Goal: Task Accomplishment & Management: Use online tool/utility

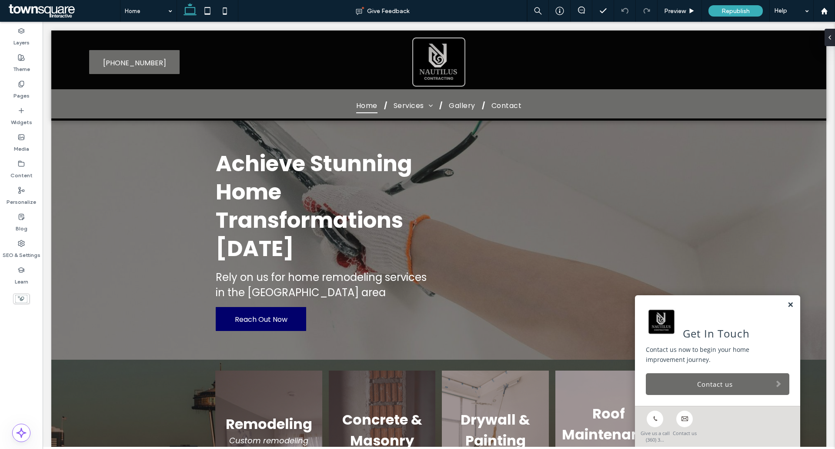
click at [788, 304] on link at bounding box center [791, 304] width 7 height 7
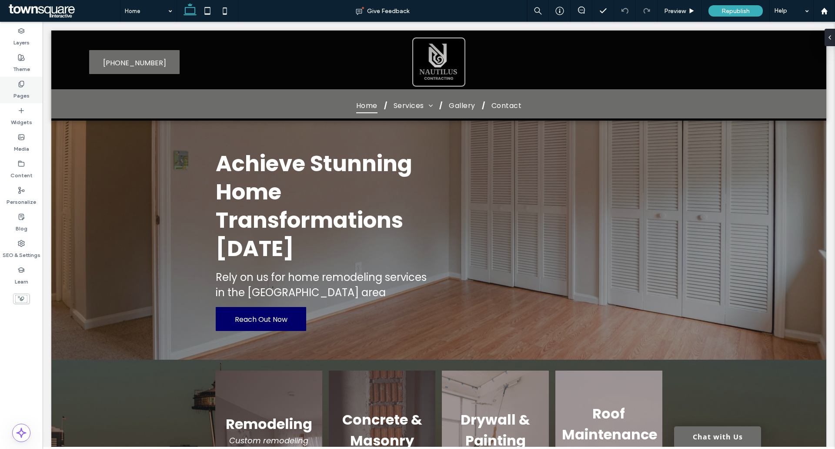
click at [23, 82] on use at bounding box center [21, 84] width 5 height 6
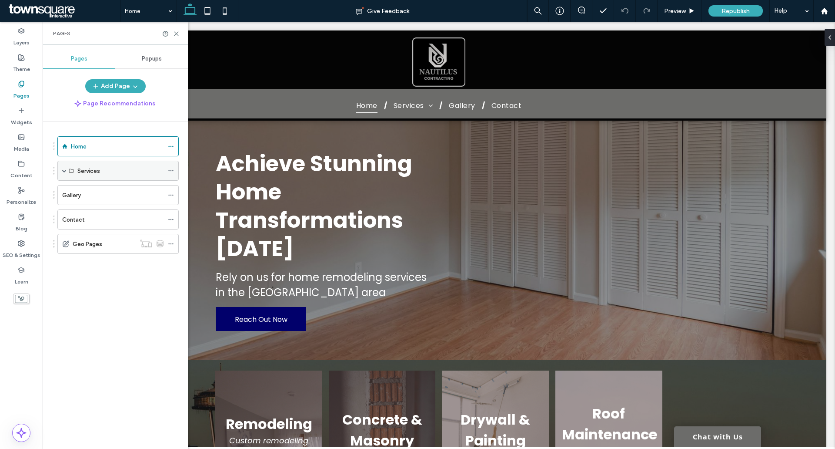
click at [65, 171] on span at bounding box center [64, 170] width 4 height 4
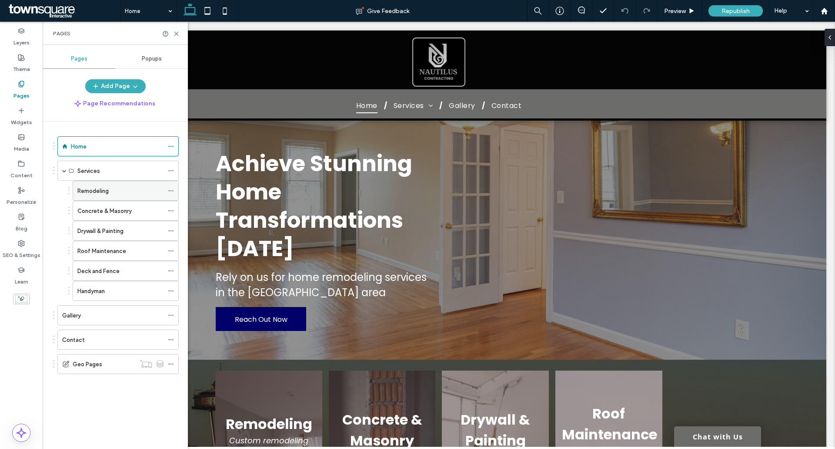
click at [109, 195] on div "Remodeling" at bounding box center [120, 190] width 86 height 19
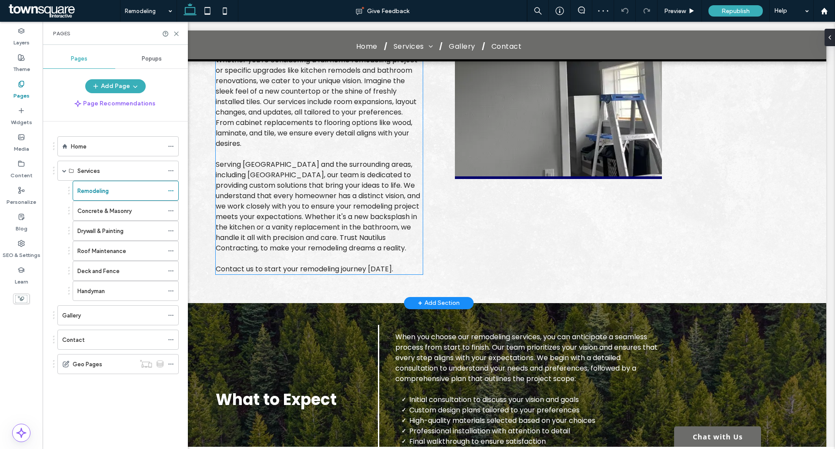
scroll to position [284, 0]
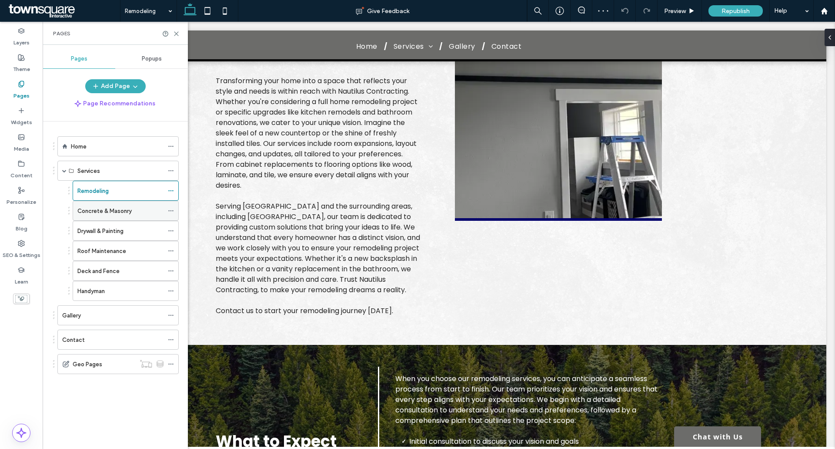
click at [138, 210] on div "Concrete & Masonry" at bounding box center [120, 210] width 86 height 9
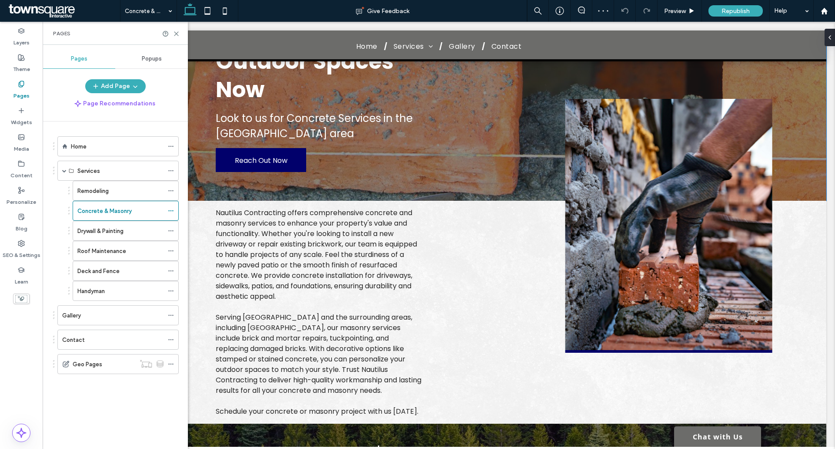
scroll to position [131, 0]
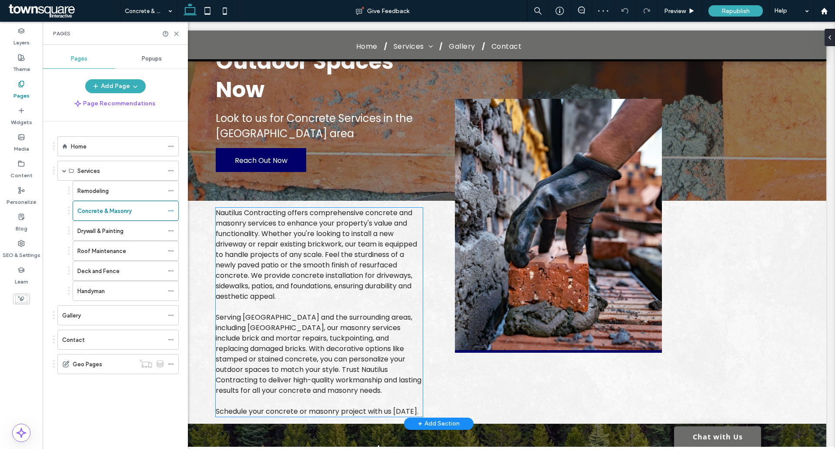
click at [275, 248] on span "Nautilus Contracting offers comprehensive concrete and masonry services to enha…" at bounding box center [316, 255] width 201 height 94
click at [275, 248] on div "Nautilus Contracting offers comprehensive concrete and masonry services to enha…" at bounding box center [319, 312] width 207 height 209
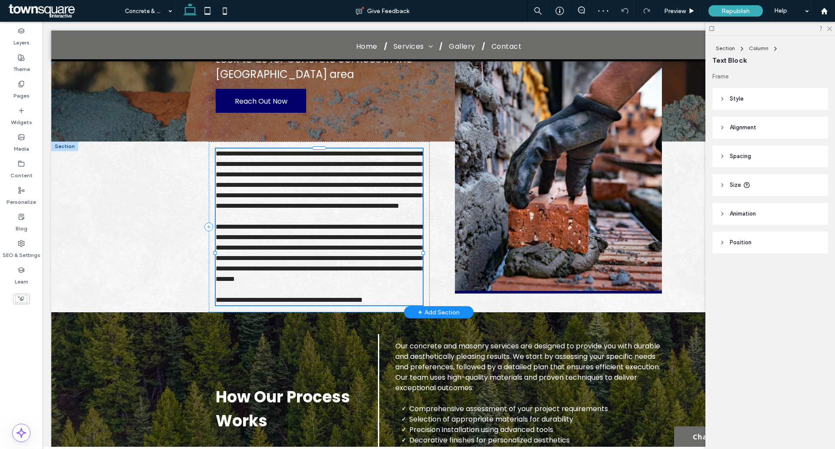
type input "*******"
type input "**"
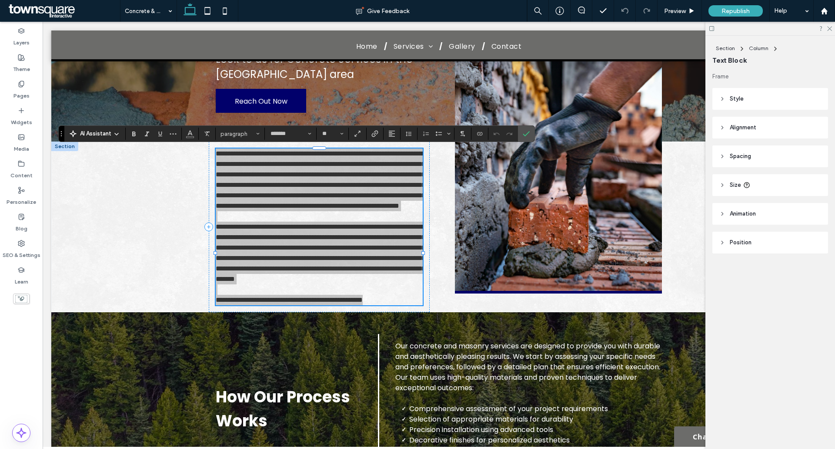
click at [120, 132] on div "AI Assistant" at bounding box center [94, 133] width 57 height 9
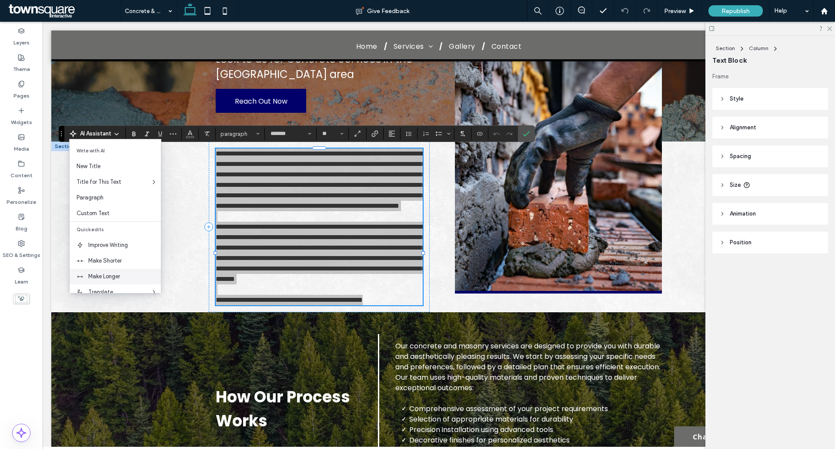
click at [116, 277] on span "Make Longer" at bounding box center [124, 276] width 73 height 9
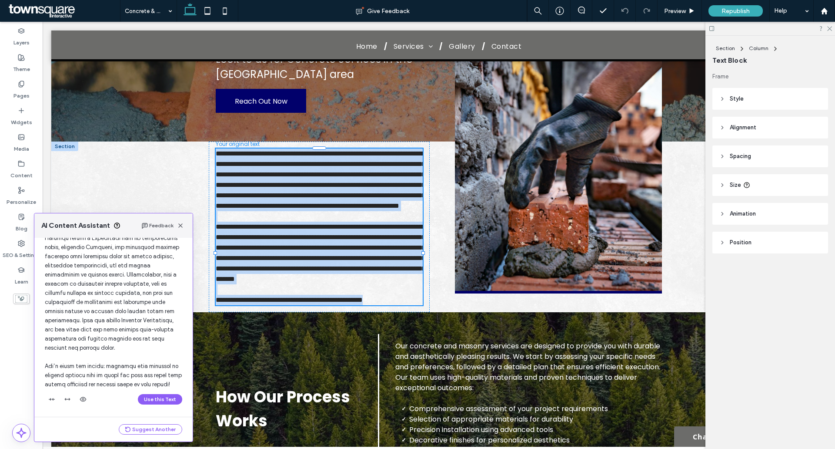
scroll to position [220, 0]
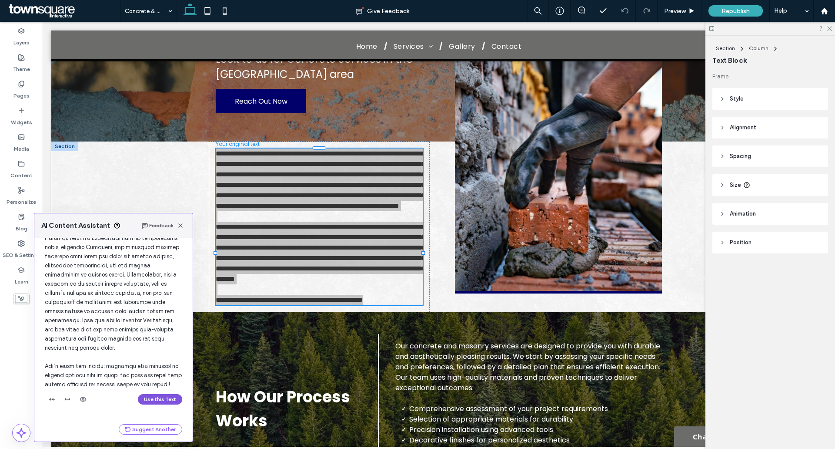
click at [156, 396] on button "Use this Text" at bounding box center [160, 399] width 44 height 10
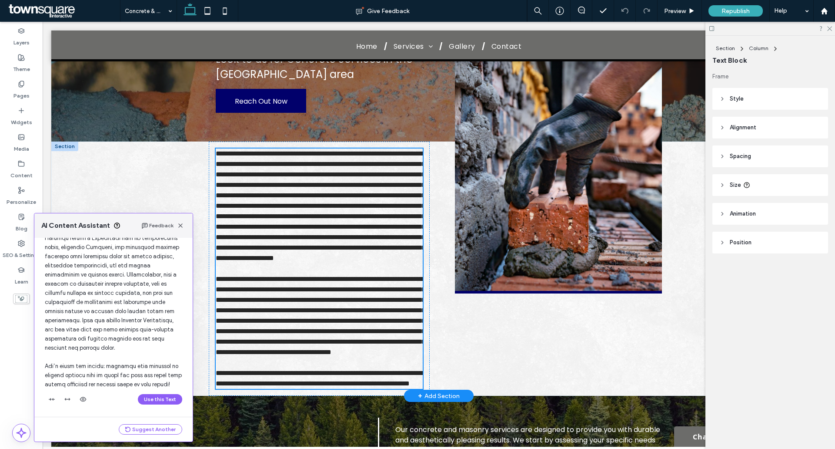
scroll to position [63, 0]
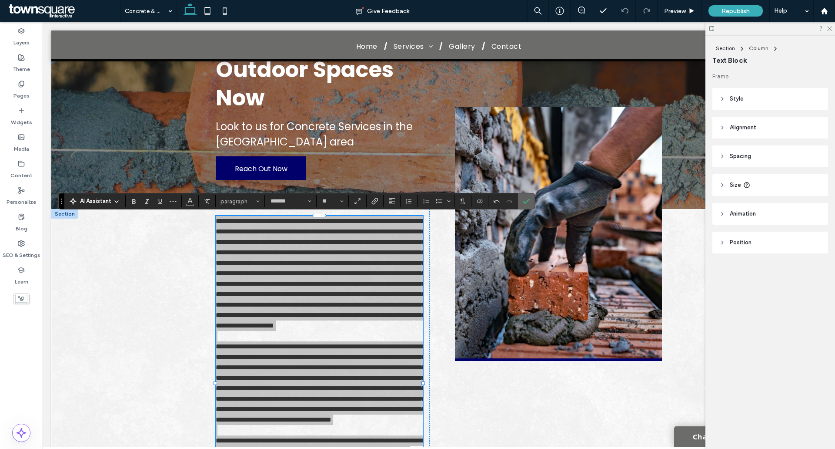
click at [527, 198] on icon "Confirm" at bounding box center [526, 201] width 7 height 7
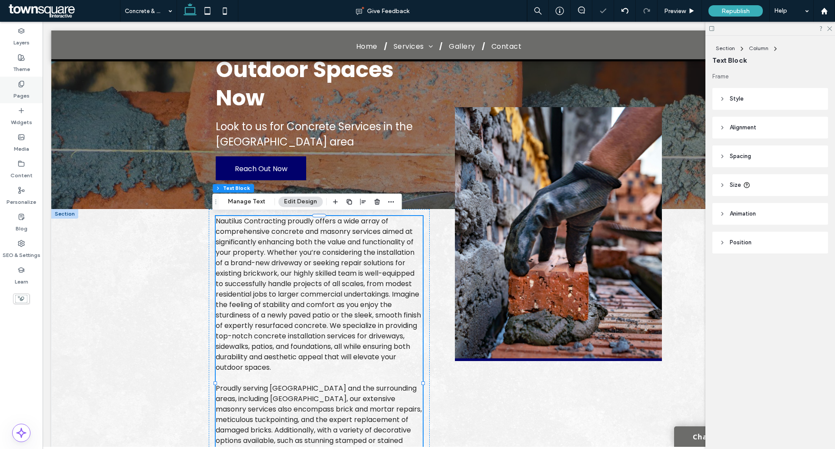
click at [18, 80] on div "Pages" at bounding box center [21, 90] width 43 height 27
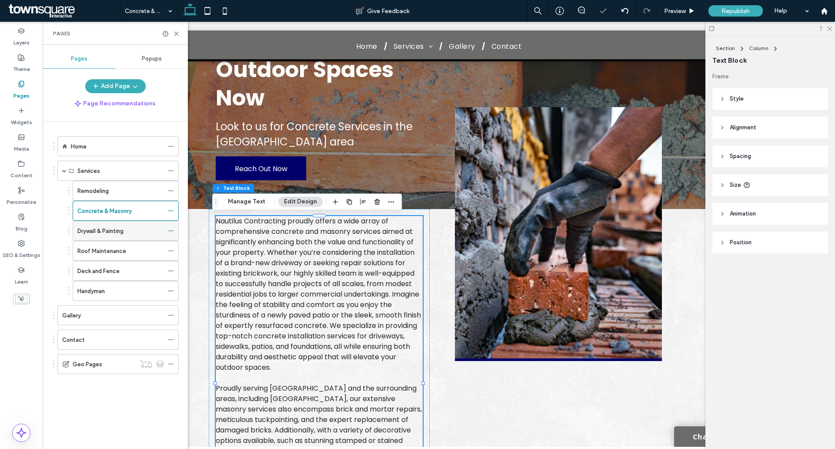
click at [113, 236] on div "Drywall & Painting" at bounding box center [120, 230] width 86 height 19
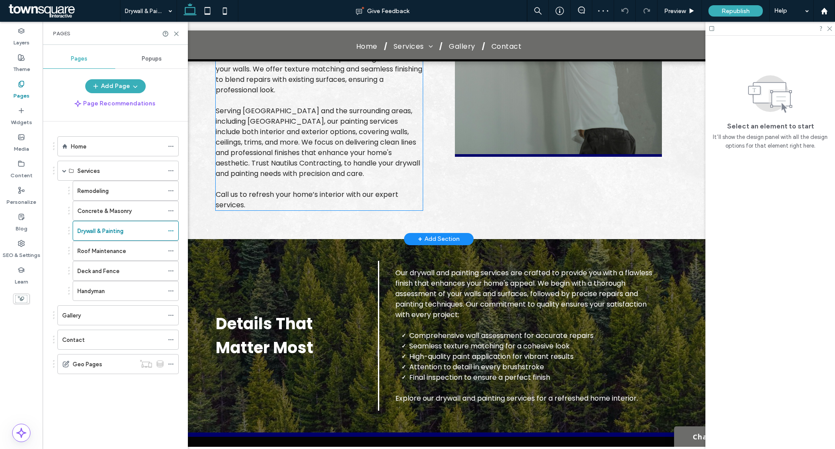
scroll to position [305, 0]
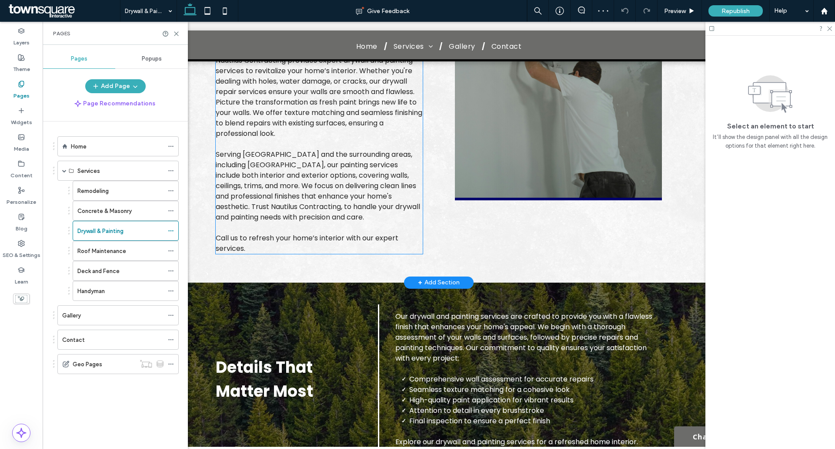
click at [278, 191] on span "Serving [GEOGRAPHIC_DATA] and the surrounding areas, including [GEOGRAPHIC_DATA…" at bounding box center [318, 185] width 205 height 73
click at [278, 191] on div "Nautilus Contracting provides expert drywall and painting services to revitaliz…" at bounding box center [319, 154] width 207 height 198
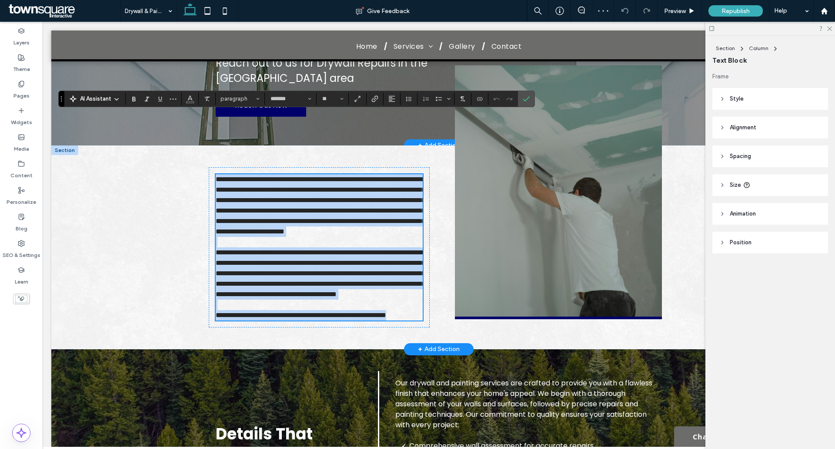
scroll to position [174, 0]
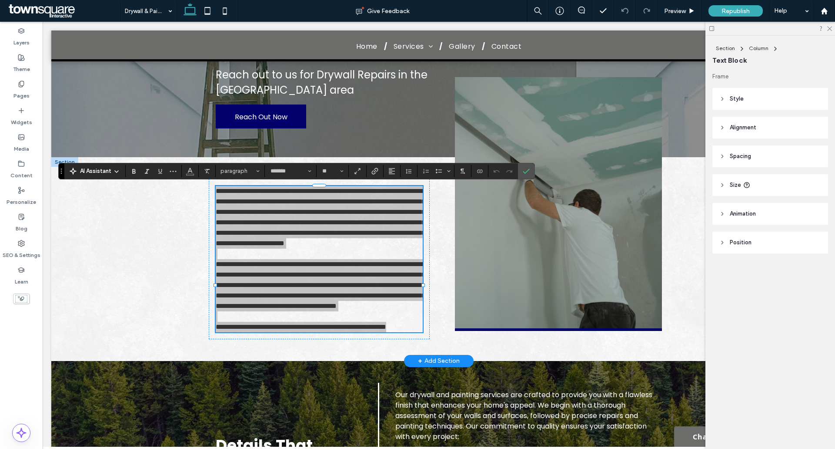
click at [117, 171] on use at bounding box center [116, 172] width 3 height 2
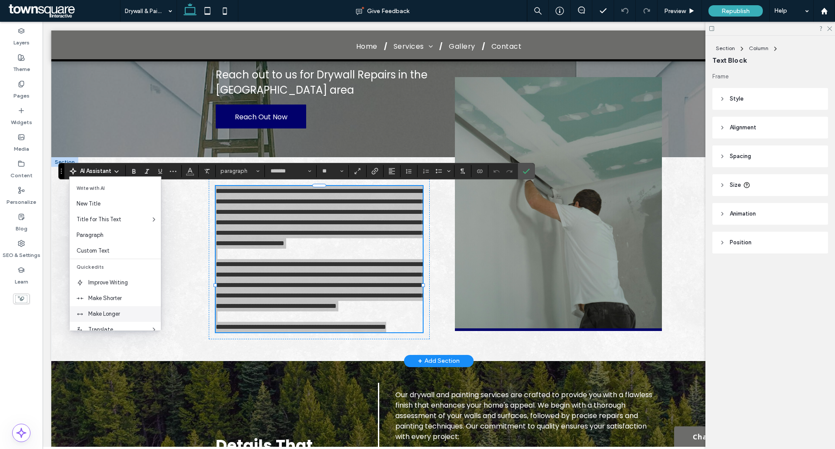
click at [116, 310] on span "Make Longer" at bounding box center [124, 313] width 73 height 9
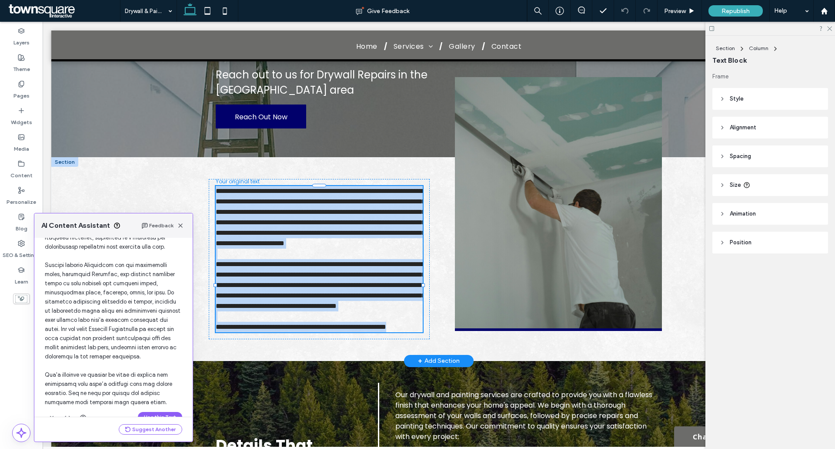
scroll to position [193, 0]
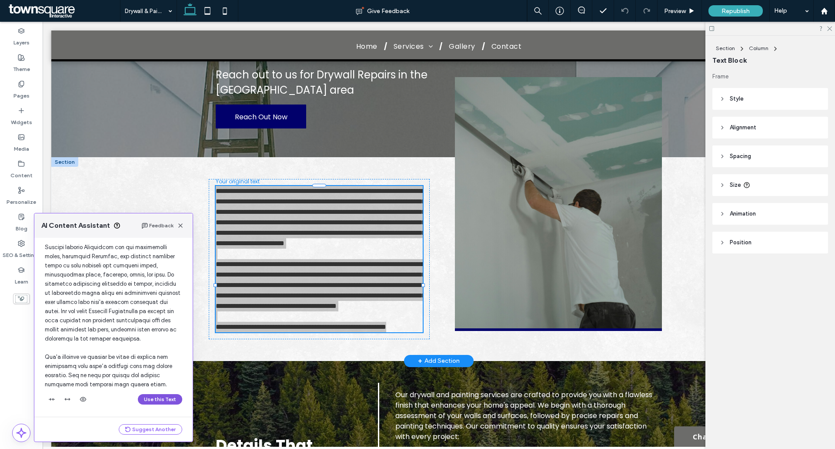
drag, startPoint x: 158, startPoint y: 396, endPoint x: 165, endPoint y: 321, distance: 75.2
click at [158, 396] on button "Use this Text" at bounding box center [160, 399] width 44 height 10
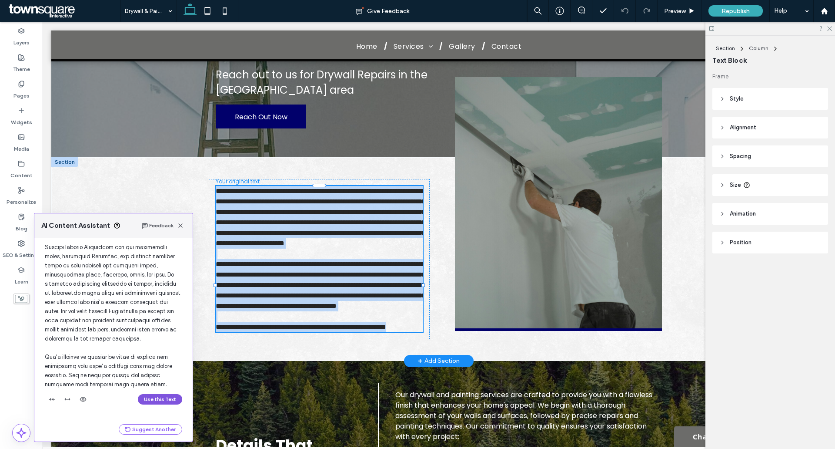
scroll to position [107, 0]
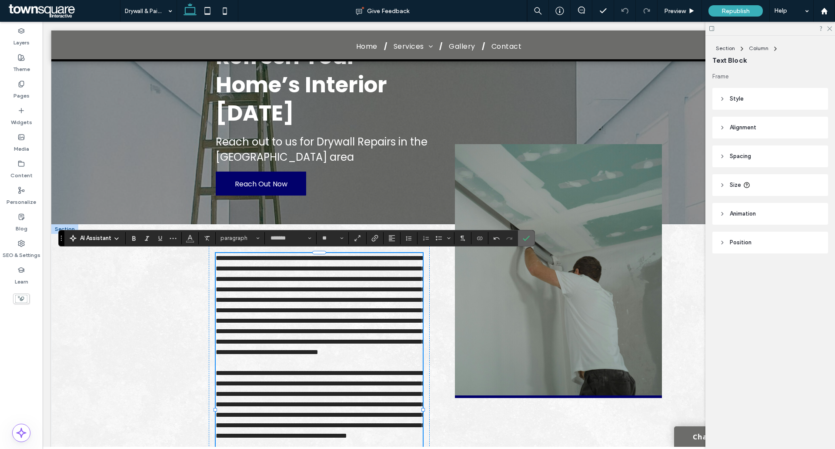
click at [529, 234] on span "Confirm" at bounding box center [526, 238] width 7 height 15
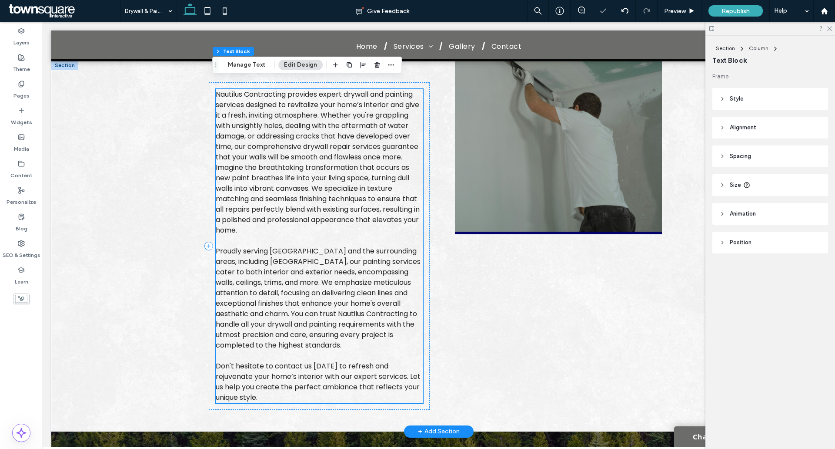
scroll to position [281, 0]
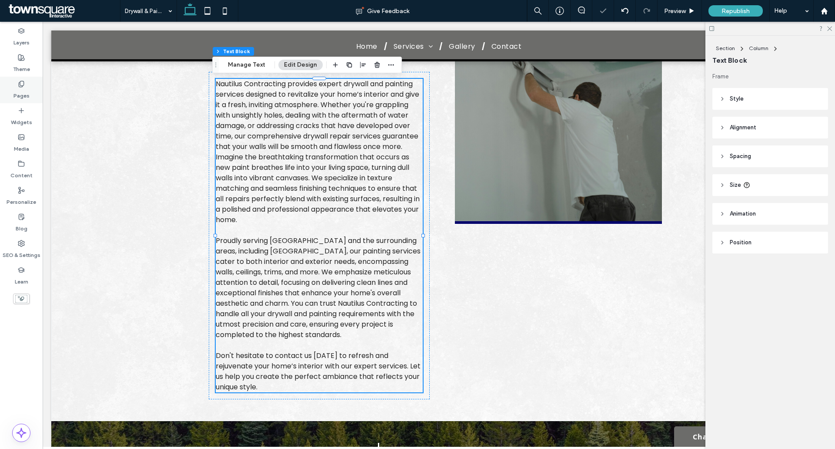
click at [9, 91] on div "Pages" at bounding box center [21, 90] width 43 height 27
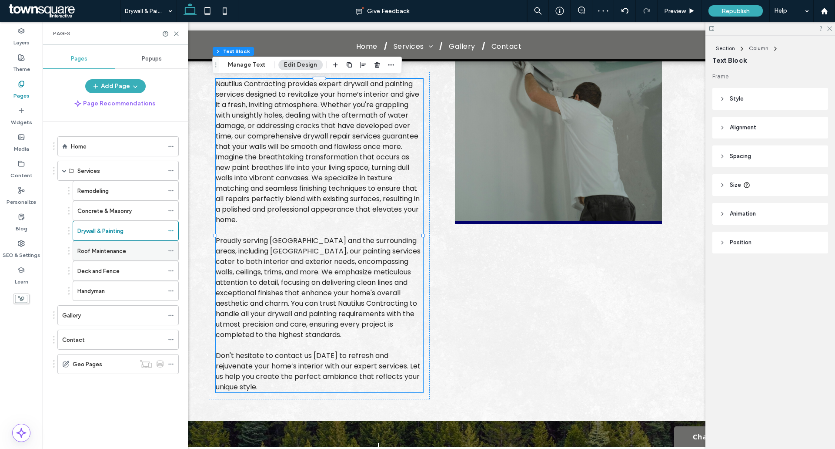
click at [111, 252] on label "Roof Maintenance" at bounding box center [101, 250] width 49 height 15
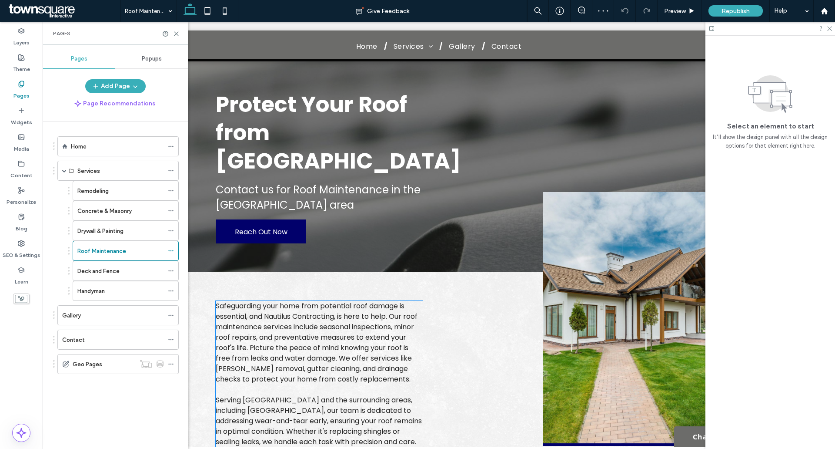
scroll to position [174, 0]
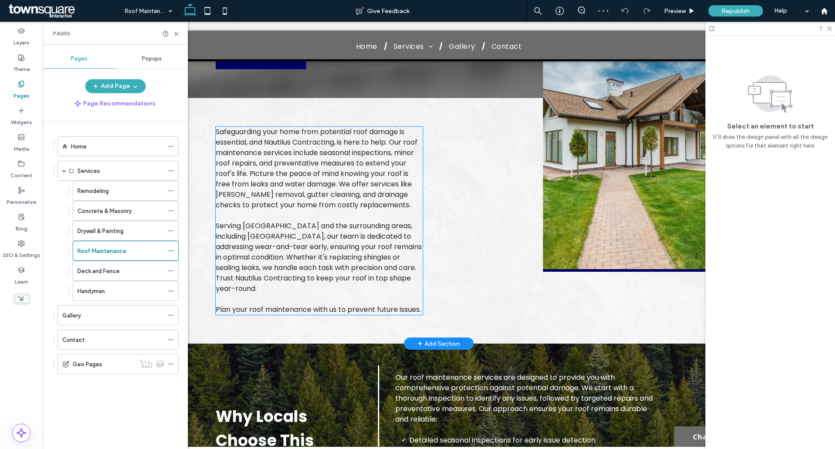
click at [281, 210] on p at bounding box center [319, 215] width 207 height 10
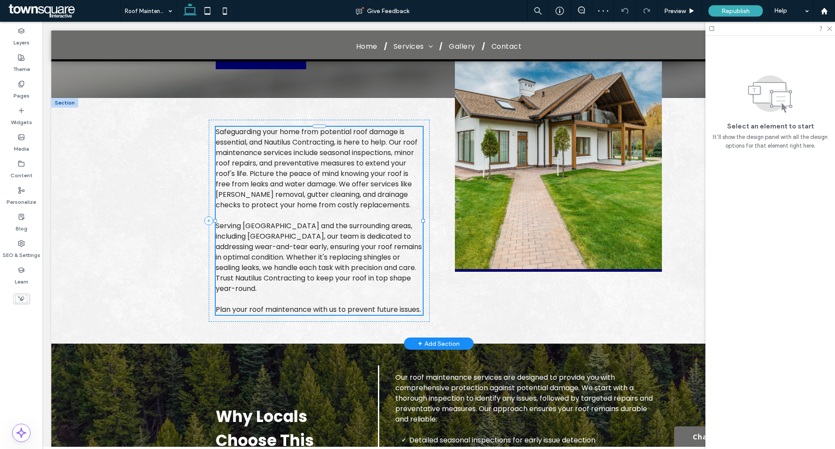
click at [281, 210] on p at bounding box center [319, 215] width 207 height 10
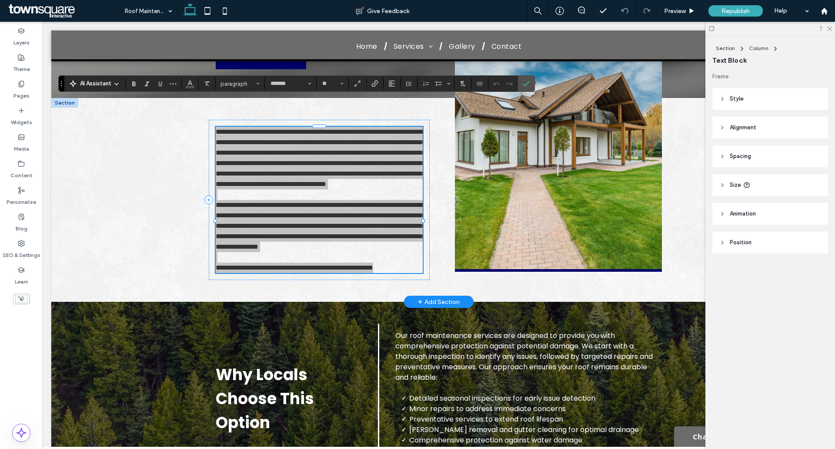
click at [125, 84] on section "AI Assistant" at bounding box center [94, 83] width 61 height 12
click at [117, 84] on icon at bounding box center [116, 84] width 7 height 7
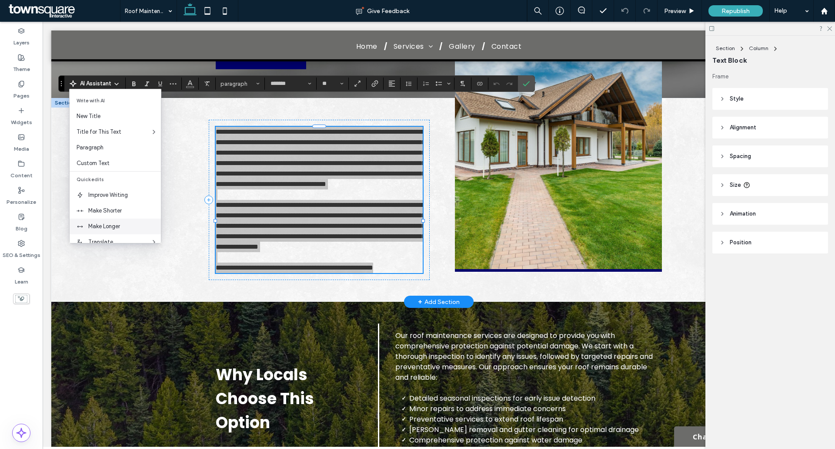
click at [128, 221] on div "Make Longer" at bounding box center [115, 226] width 91 height 16
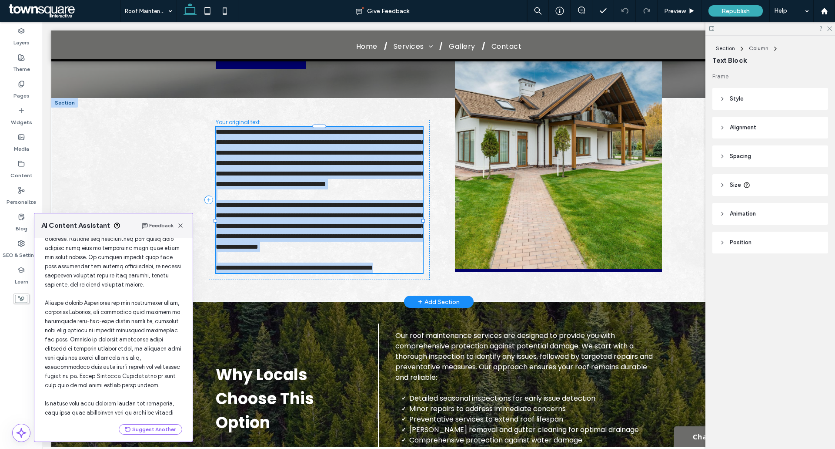
scroll to position [184, 0]
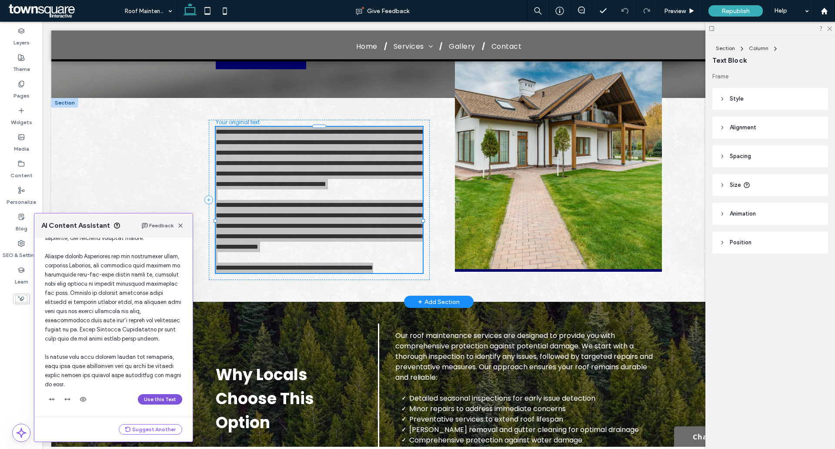
click at [144, 394] on button "Use this Text" at bounding box center [160, 399] width 44 height 10
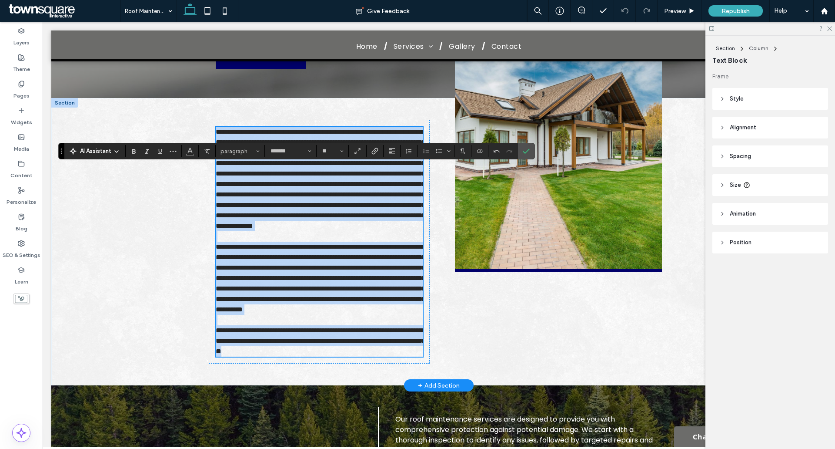
scroll to position [107, 0]
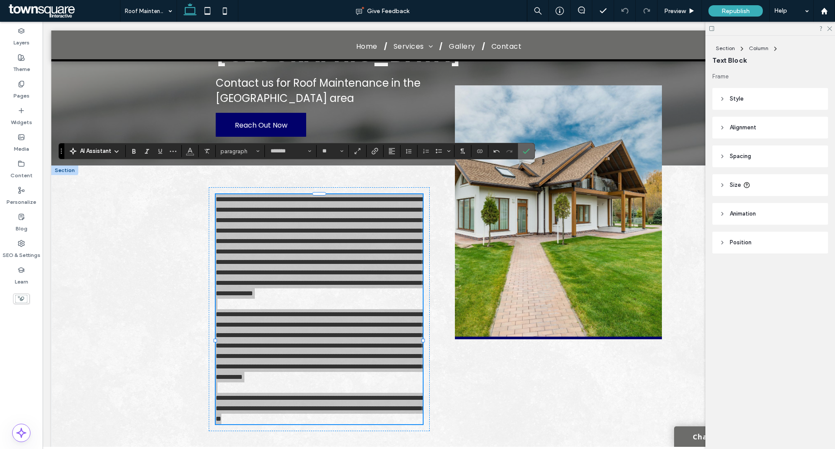
click at [524, 154] on icon "Confirm" at bounding box center [526, 151] width 7 height 7
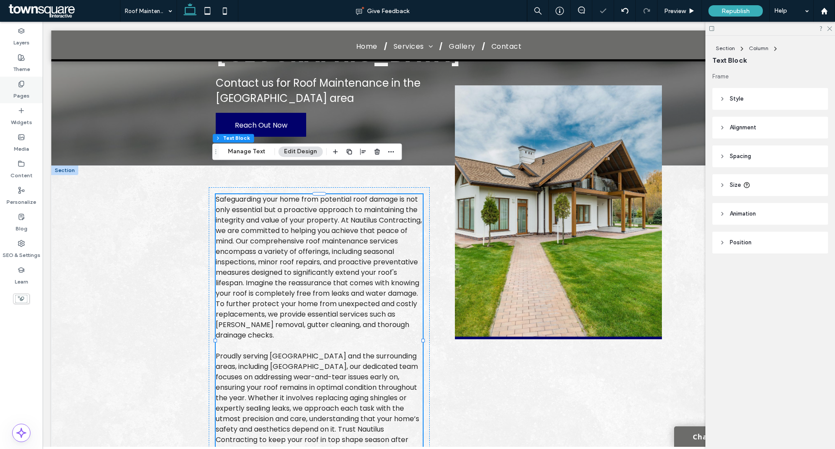
click at [27, 87] on div "Pages" at bounding box center [21, 90] width 43 height 27
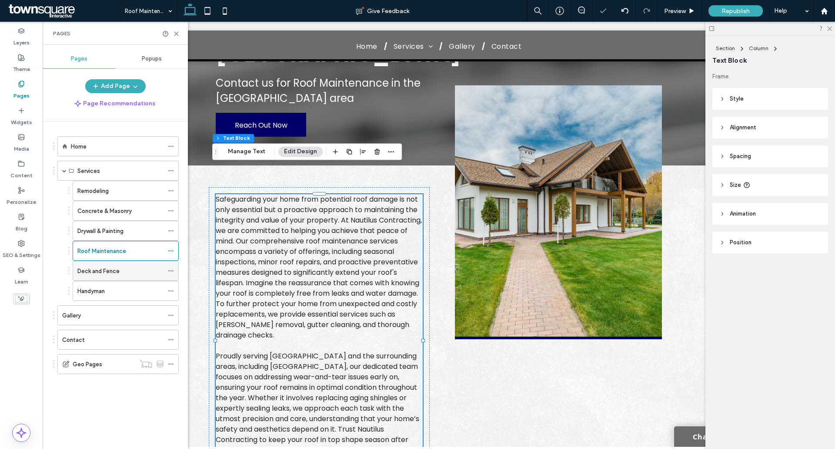
click at [101, 273] on label "Deck and Fence" at bounding box center [98, 270] width 42 height 15
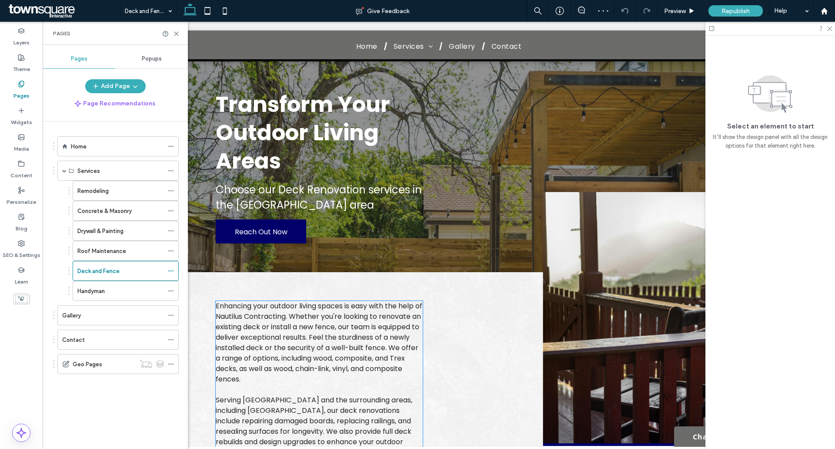
scroll to position [174, 0]
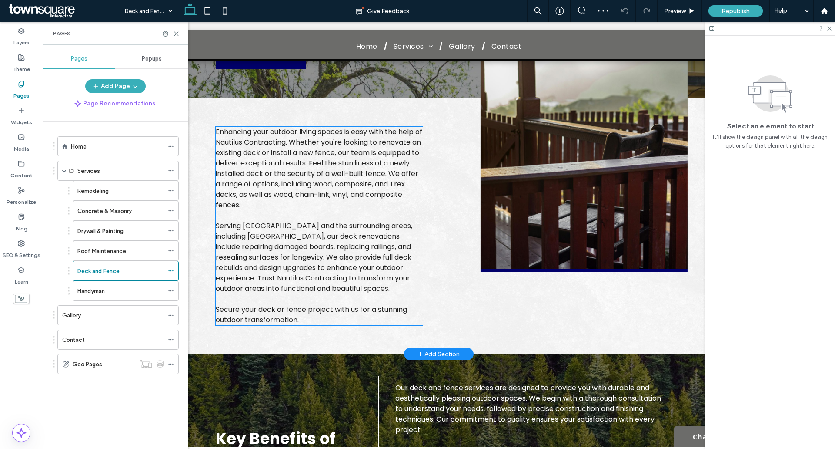
click at [286, 226] on span "Serving [GEOGRAPHIC_DATA] and the surrounding areas, including [GEOGRAPHIC_DATA…" at bounding box center [314, 257] width 197 height 73
click at [286, 226] on div "Enhancing your outdoor living spaces is easy with the help of Nautilus Contract…" at bounding box center [319, 226] width 207 height 198
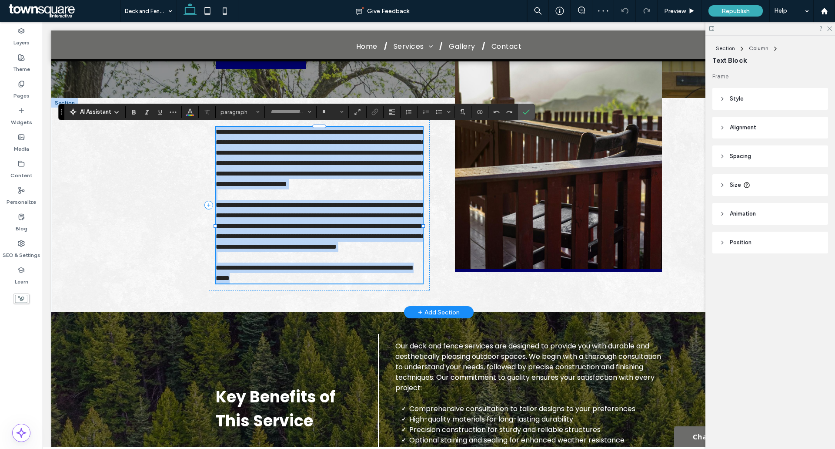
type input "*******"
type input "**"
click at [252, 167] on span "**********" at bounding box center [321, 157] width 210 height 59
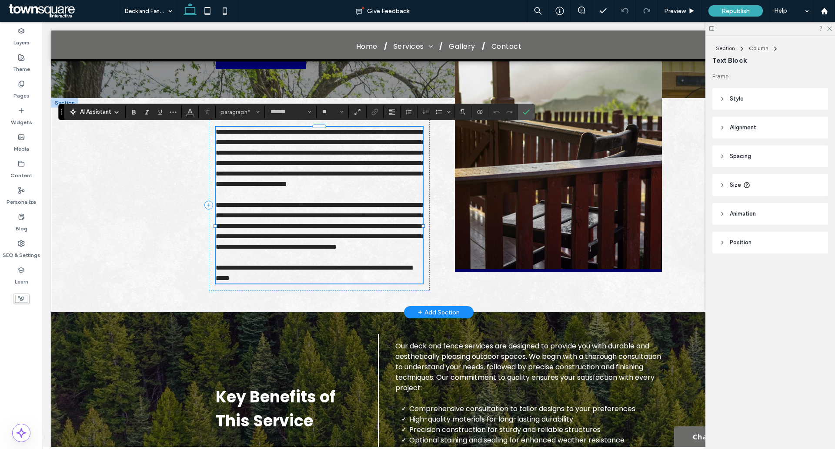
click at [303, 281] on span "**********" at bounding box center [314, 272] width 196 height 17
click at [330, 281] on span "**********" at bounding box center [314, 272] width 196 height 17
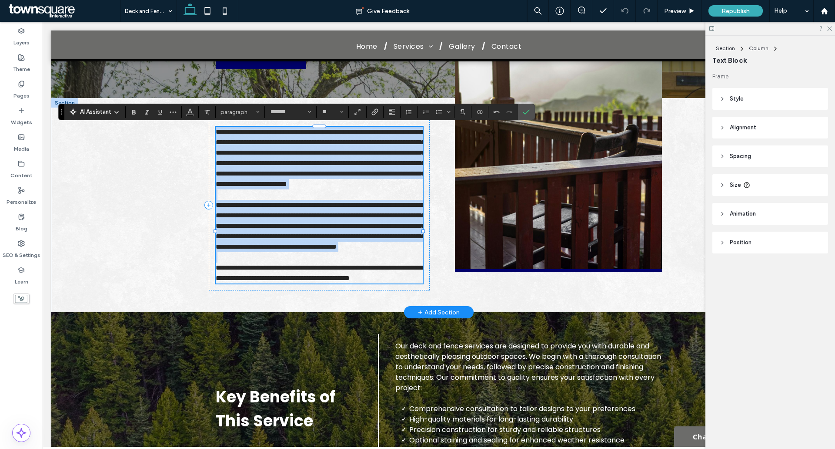
drag, startPoint x: 213, startPoint y: 130, endPoint x: 329, endPoint y: 302, distance: 207.7
click at [329, 283] on div "**********" at bounding box center [319, 205] width 207 height 157
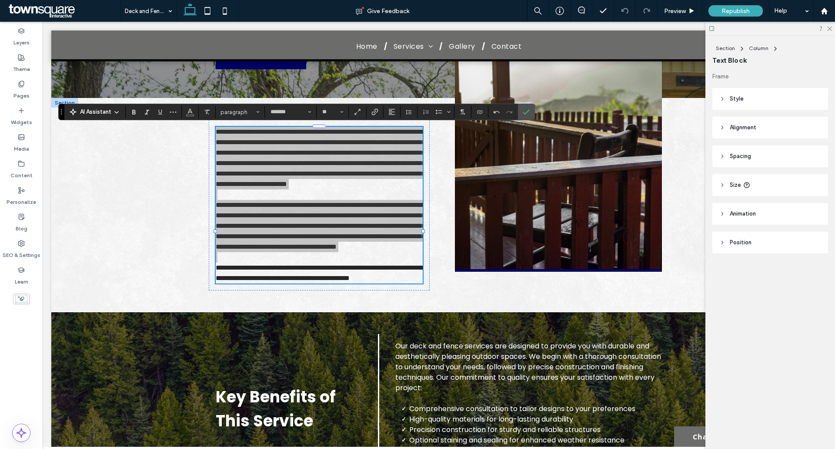
click at [117, 110] on icon at bounding box center [116, 112] width 7 height 7
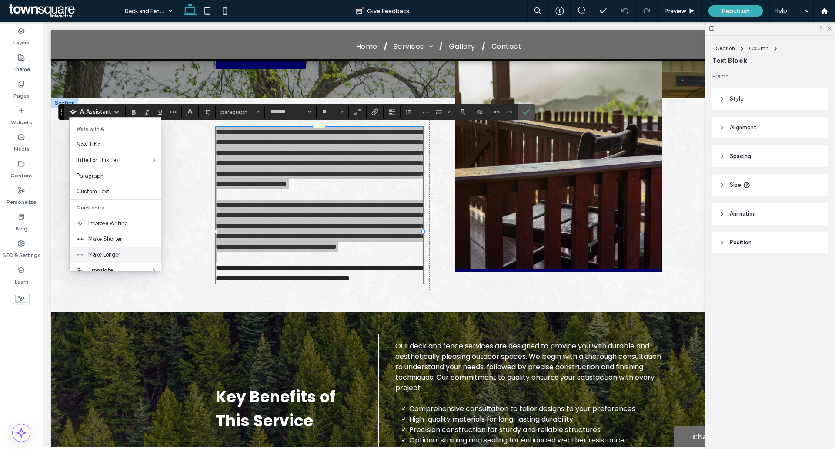
click at [131, 253] on span "Make Longer" at bounding box center [124, 254] width 73 height 9
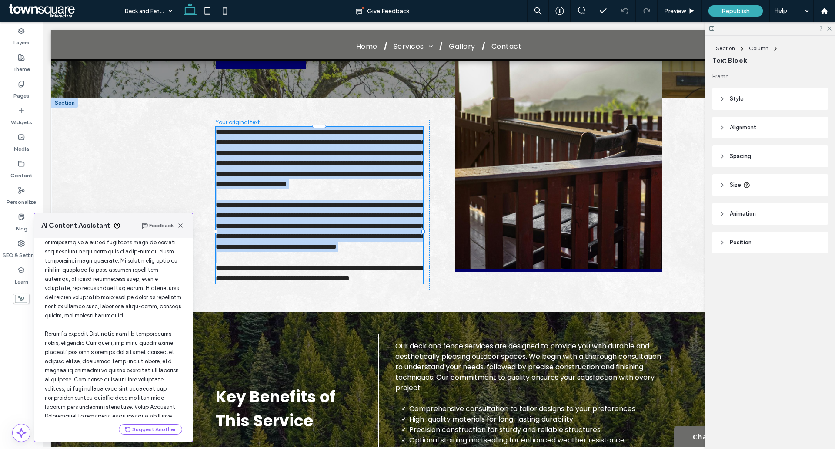
scroll to position [193, 0]
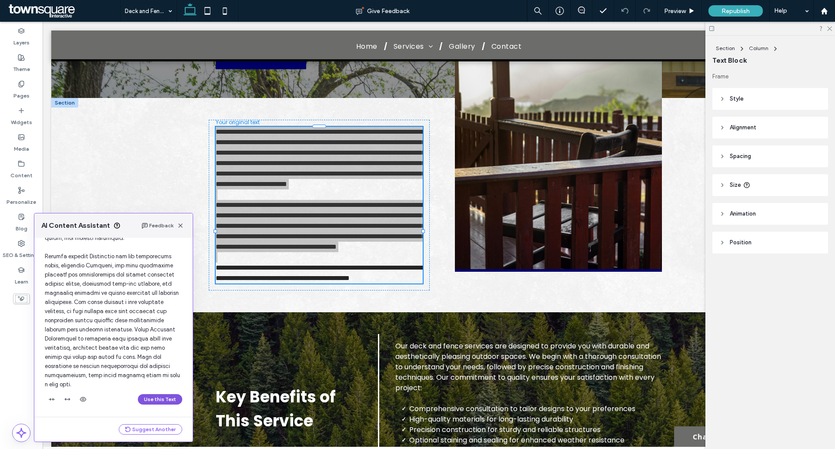
click at [155, 399] on button "Use this Text" at bounding box center [160, 399] width 44 height 10
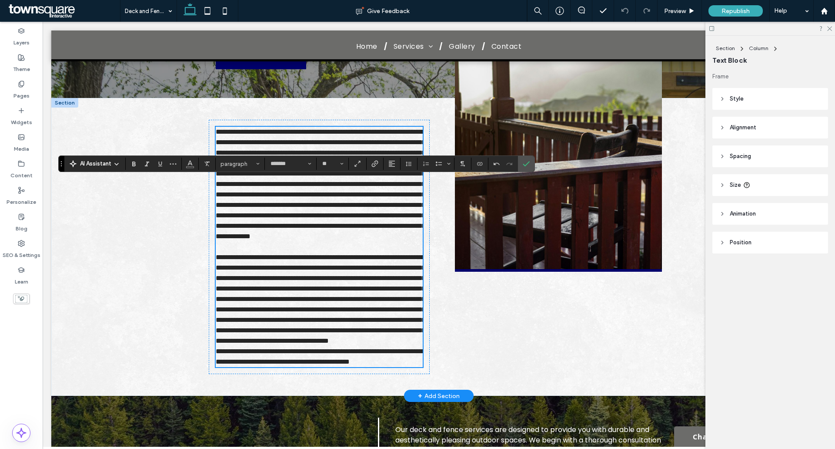
scroll to position [122, 0]
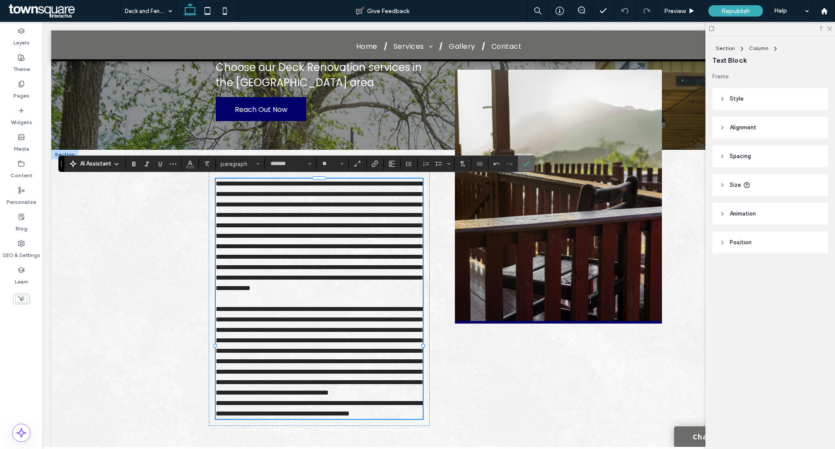
click at [527, 168] on span "Confirm" at bounding box center [526, 163] width 7 height 15
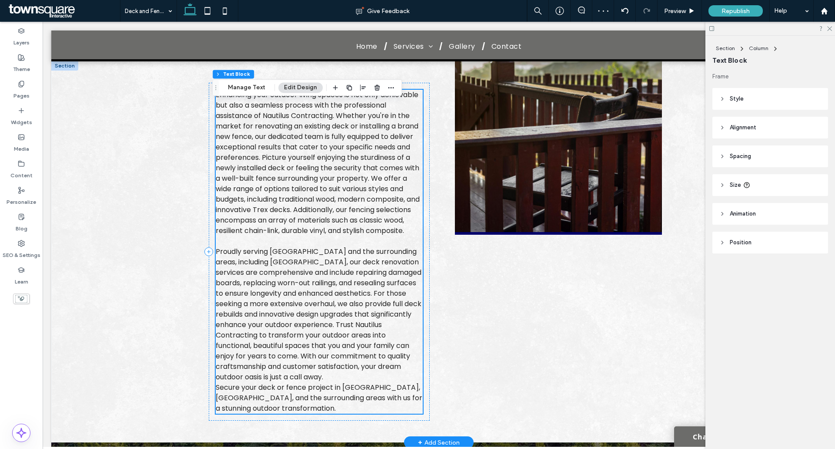
scroll to position [253, 0]
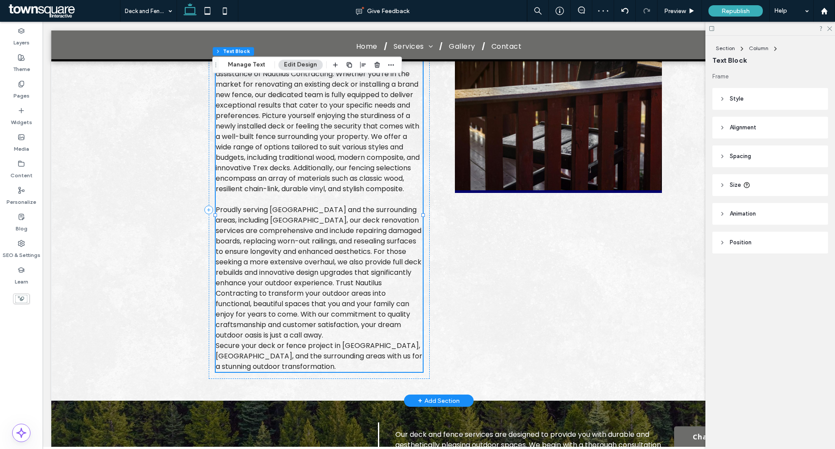
click at [340, 354] on span "Secure your deck or fence project in [GEOGRAPHIC_DATA], [GEOGRAPHIC_DATA], and …" at bounding box center [319, 355] width 207 height 31
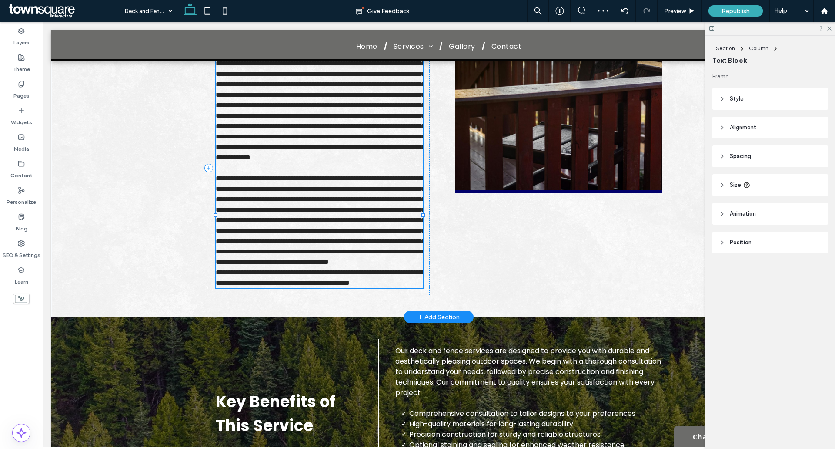
click at [340, 286] on span "**********" at bounding box center [320, 277] width 209 height 17
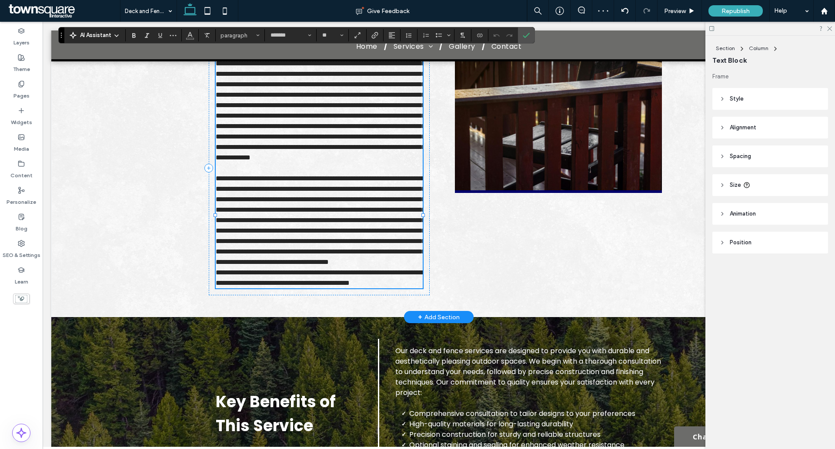
click at [339, 267] on p "**********" at bounding box center [319, 220] width 207 height 94
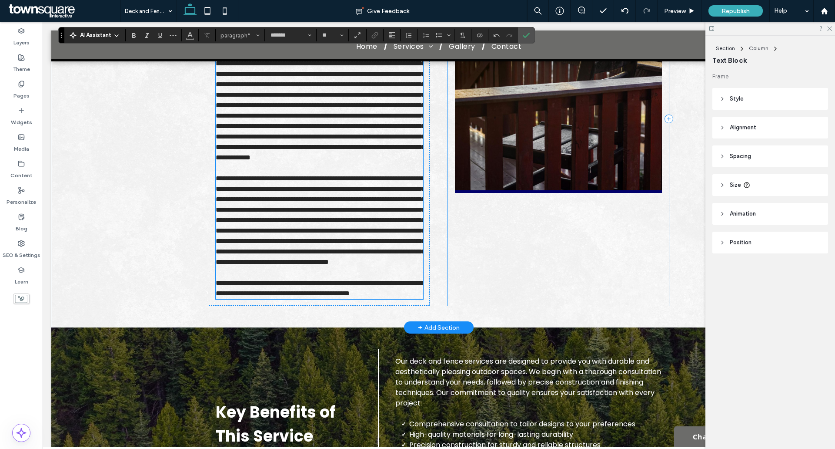
scroll to position [0, 0]
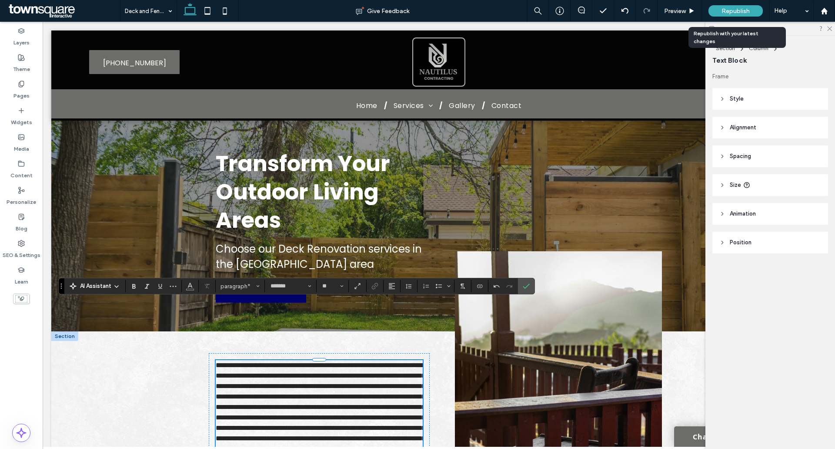
click at [748, 6] on div "Republish" at bounding box center [736, 10] width 54 height 11
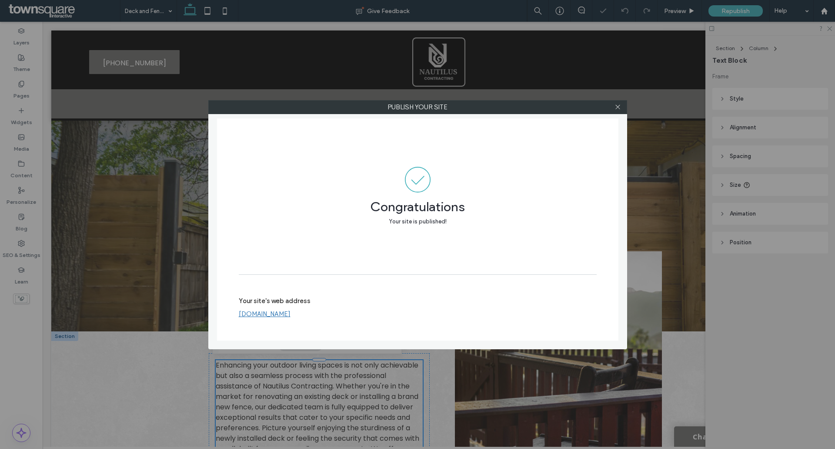
click at [621, 104] on div at bounding box center [618, 107] width 13 height 13
click at [620, 104] on icon at bounding box center [618, 107] width 7 height 7
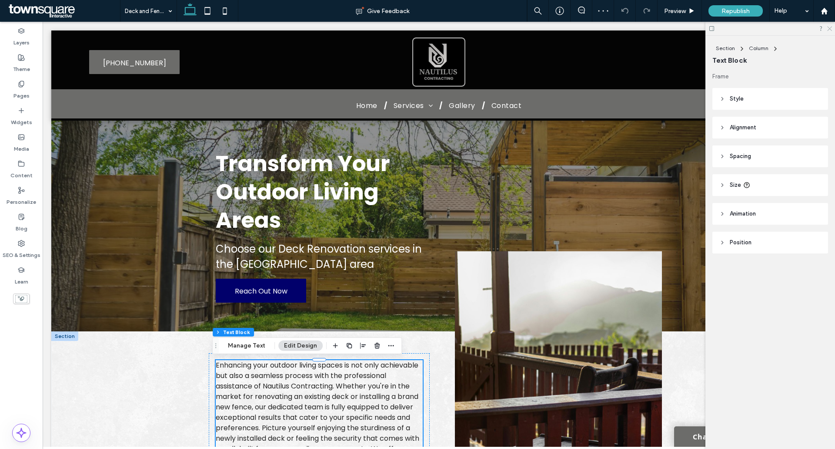
click at [829, 29] on icon at bounding box center [830, 28] width 6 height 6
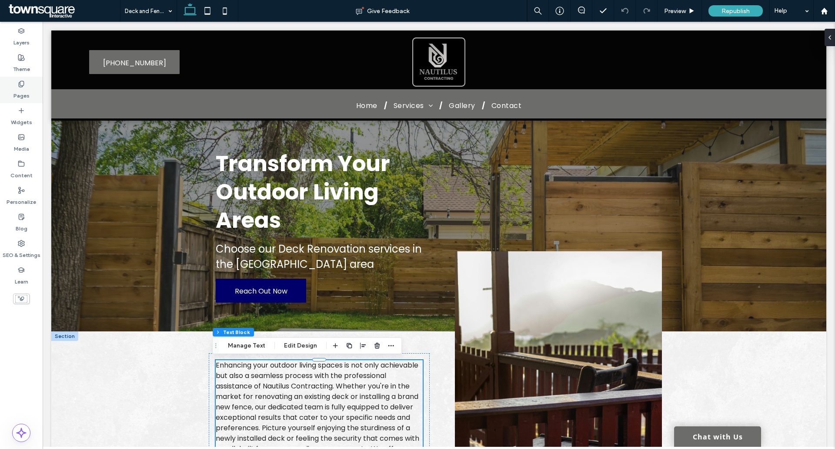
click at [35, 87] on div "Pages" at bounding box center [21, 90] width 43 height 27
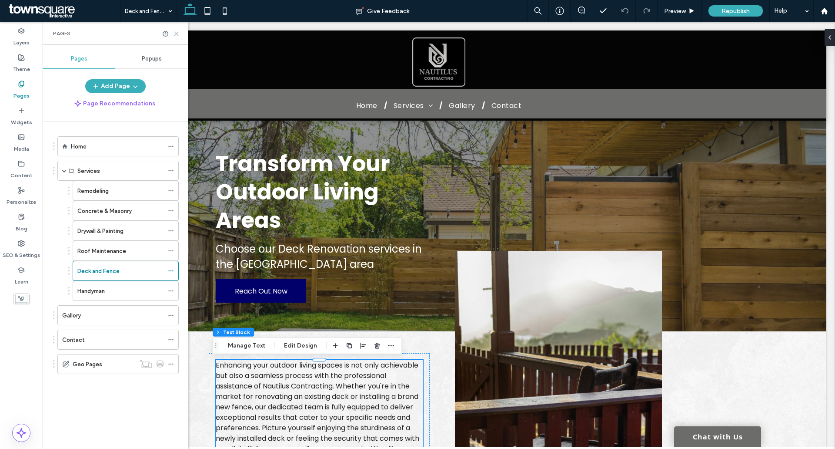
click at [179, 37] on icon at bounding box center [176, 33] width 7 height 7
